Goal: Check status: Check status

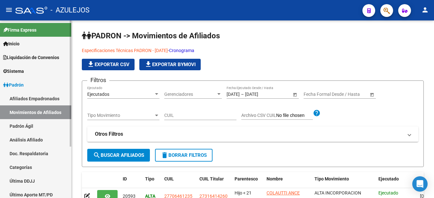
click at [29, 140] on link "Análisis Afiliado" at bounding box center [35, 140] width 71 height 14
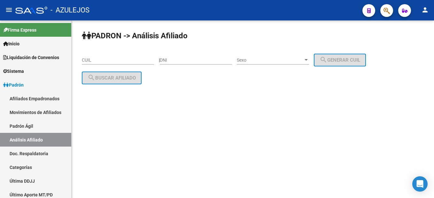
click at [197, 58] on input "DNI" at bounding box center [196, 60] width 72 height 5
paste input "40585760"
type input "40585760"
click at [253, 56] on div "Sexo Sexo" at bounding box center [273, 58] width 72 height 13
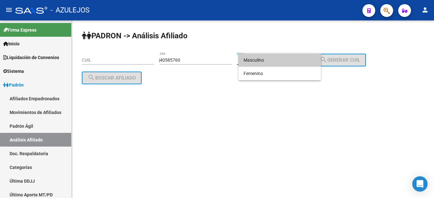
click at [254, 64] on span "Masculino" at bounding box center [280, 59] width 72 height 13
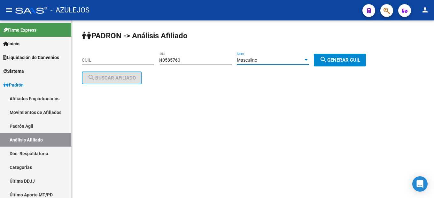
click at [346, 59] on span "search Generar CUIL" at bounding box center [340, 60] width 41 height 6
type input "20-40585760-0"
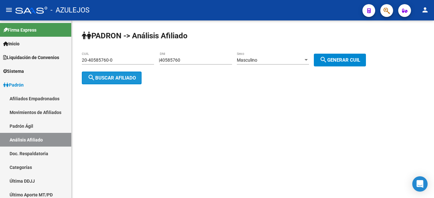
click at [121, 79] on span "search Buscar afiliado" at bounding box center [112, 78] width 48 height 6
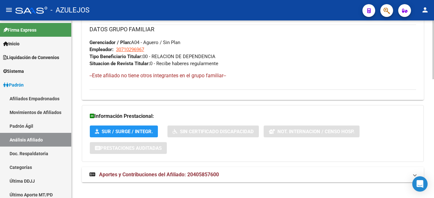
scroll to position [358, 0]
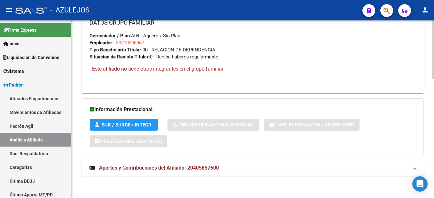
click at [155, 166] on span "Aportes y Contribuciones del Afiliado: 20405857600" at bounding box center [159, 168] width 120 height 6
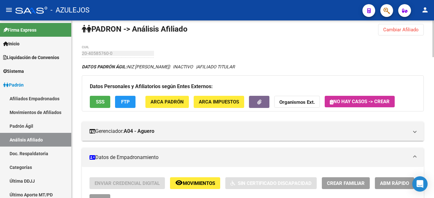
scroll to position [0, 0]
